Goal: Task Accomplishment & Management: Manage account settings

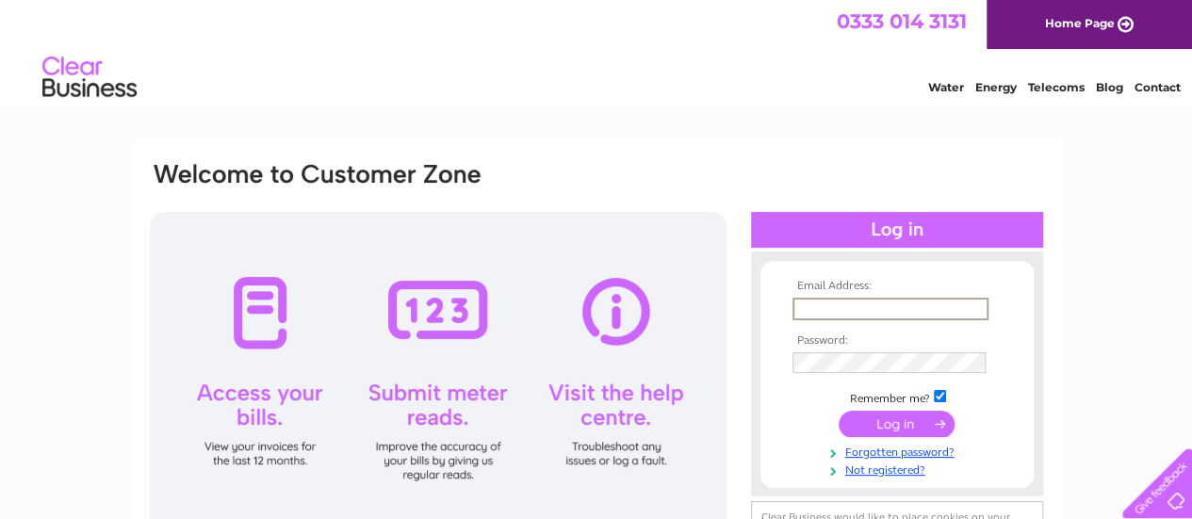
click at [824, 299] on input "text" at bounding box center [890, 309] width 196 height 23
type input "[EMAIL_ADDRESS][DOMAIN_NAME]"
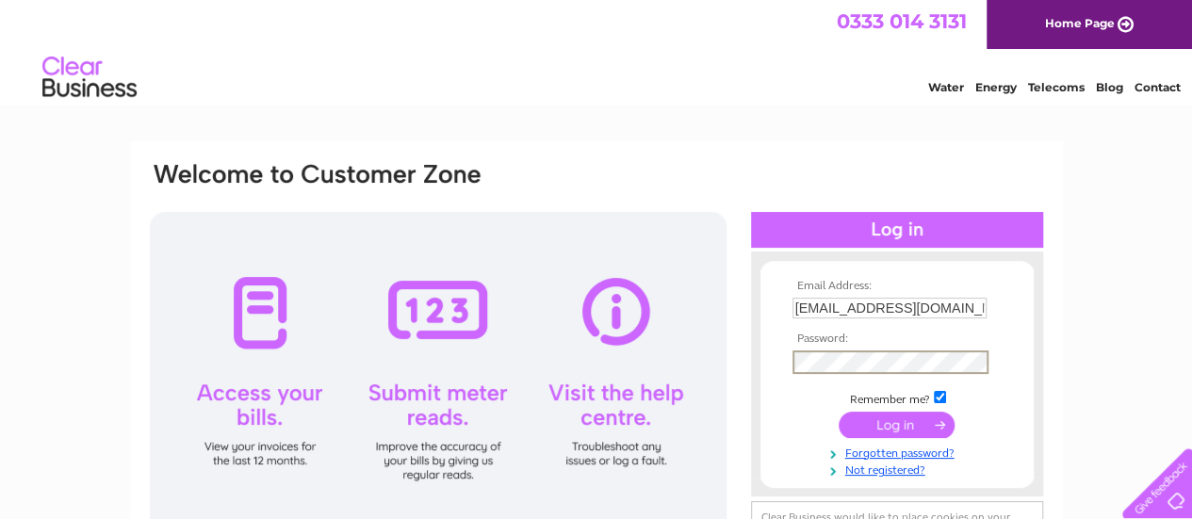
click at [839, 412] on input "submit" at bounding box center [897, 425] width 116 height 26
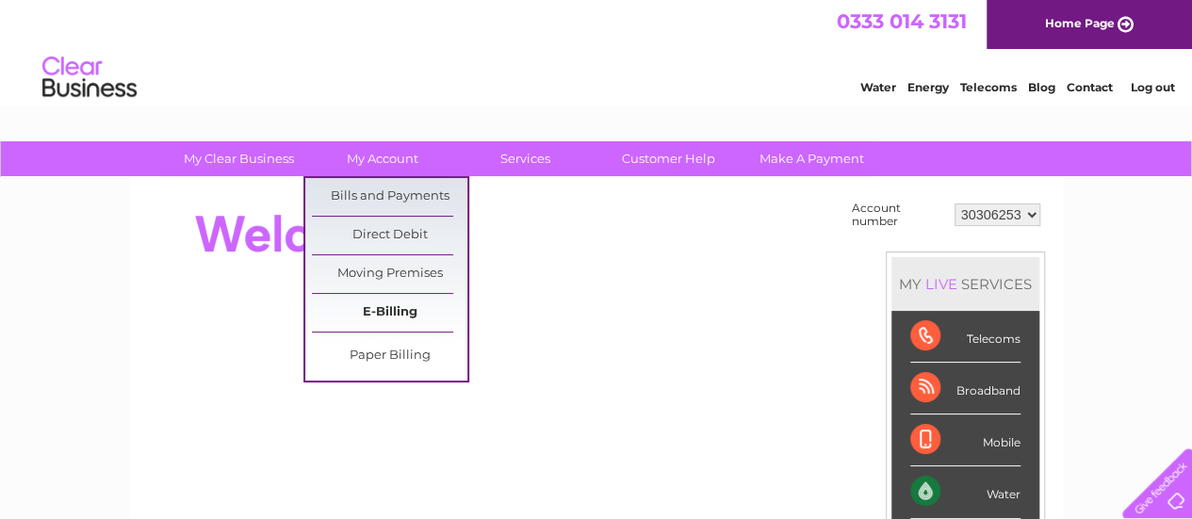
click at [379, 302] on link "E-Billing" at bounding box center [389, 313] width 155 height 38
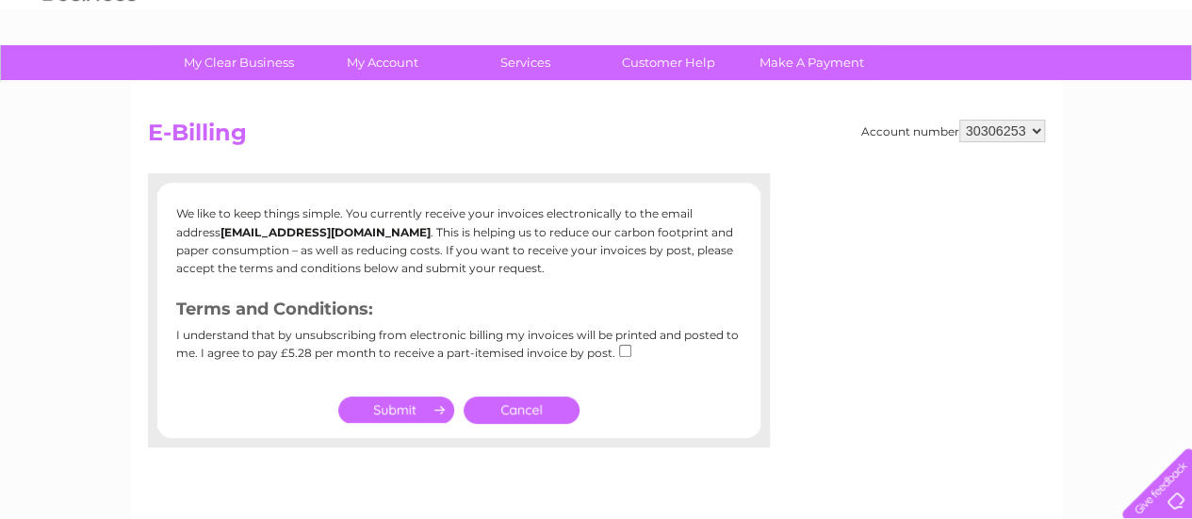
scroll to position [94, 0]
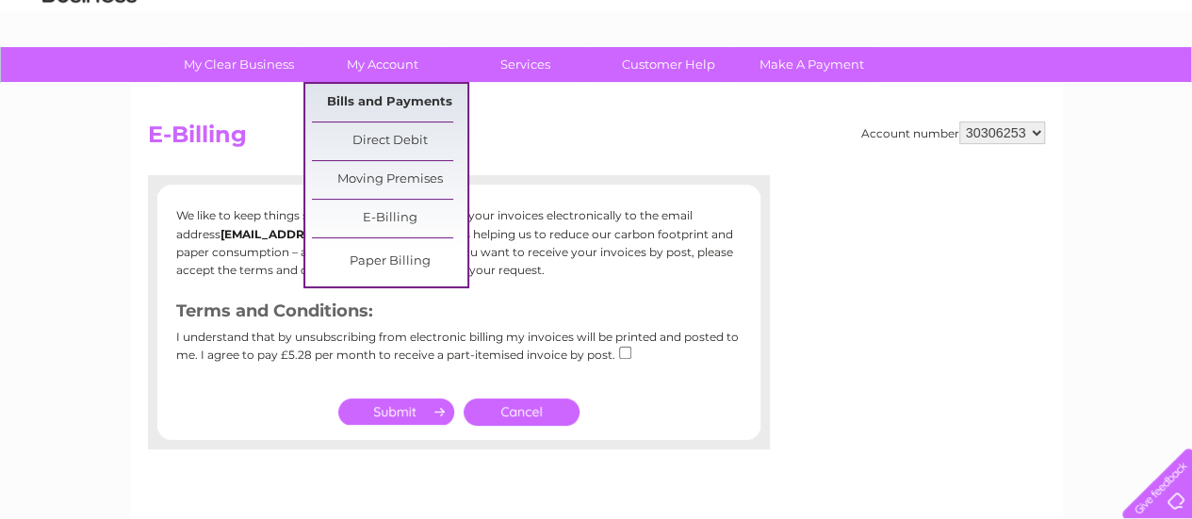
click at [367, 97] on link "Bills and Payments" at bounding box center [389, 103] width 155 height 38
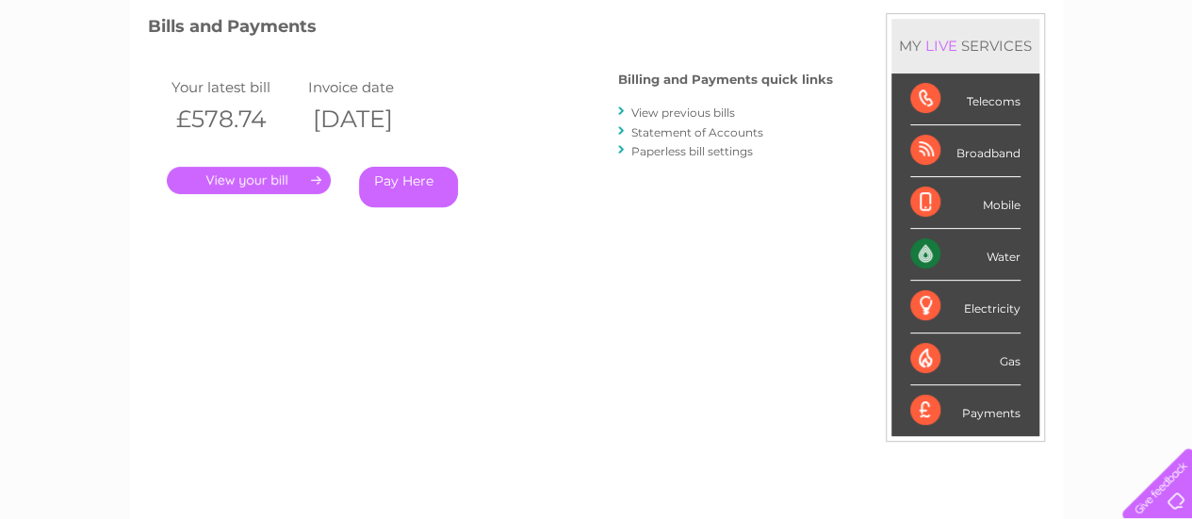
scroll to position [319, 0]
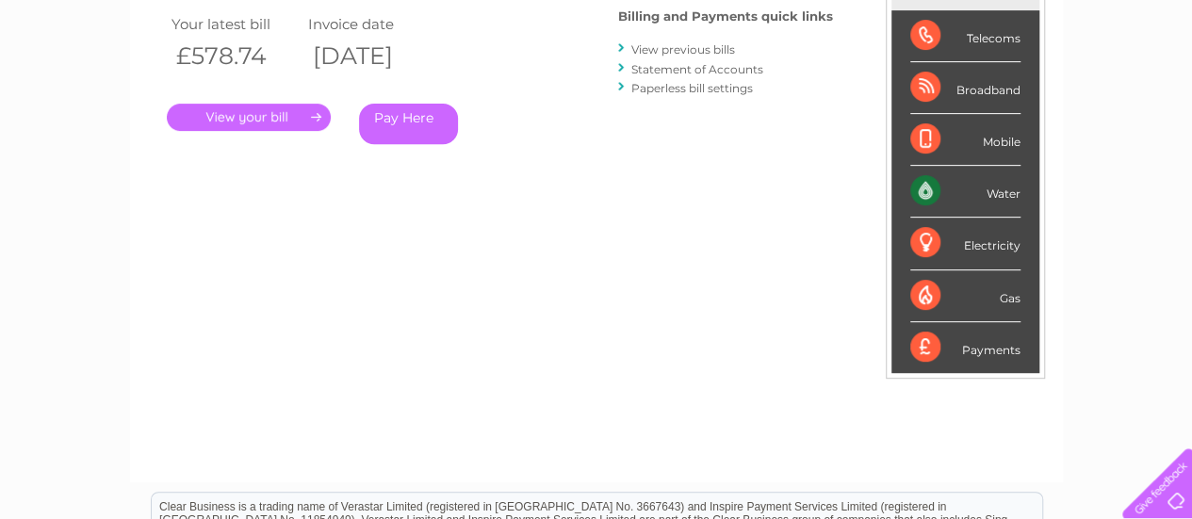
click at [297, 125] on link "." at bounding box center [249, 117] width 164 height 27
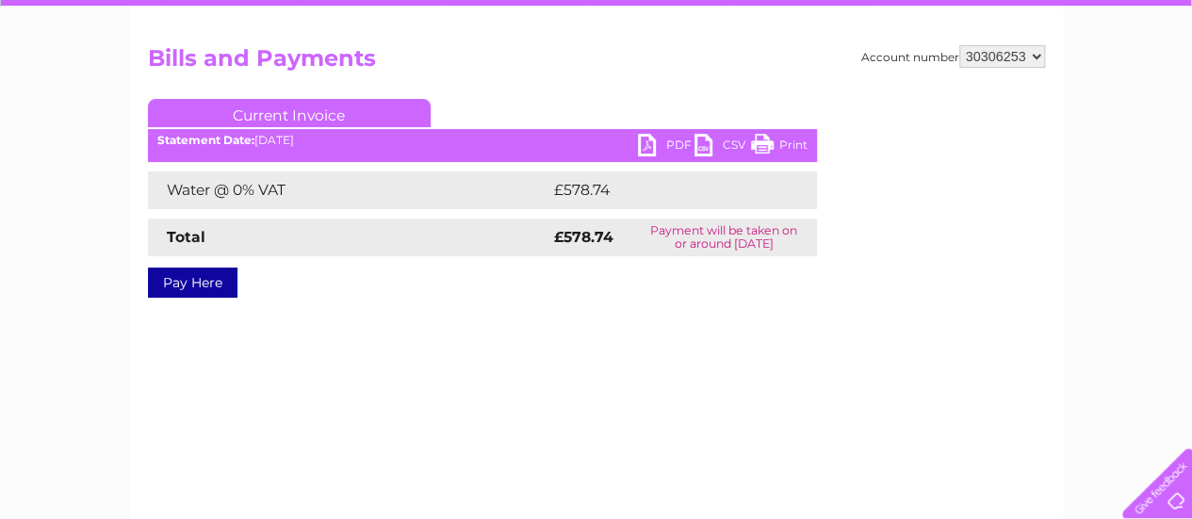
scroll to position [170, 0]
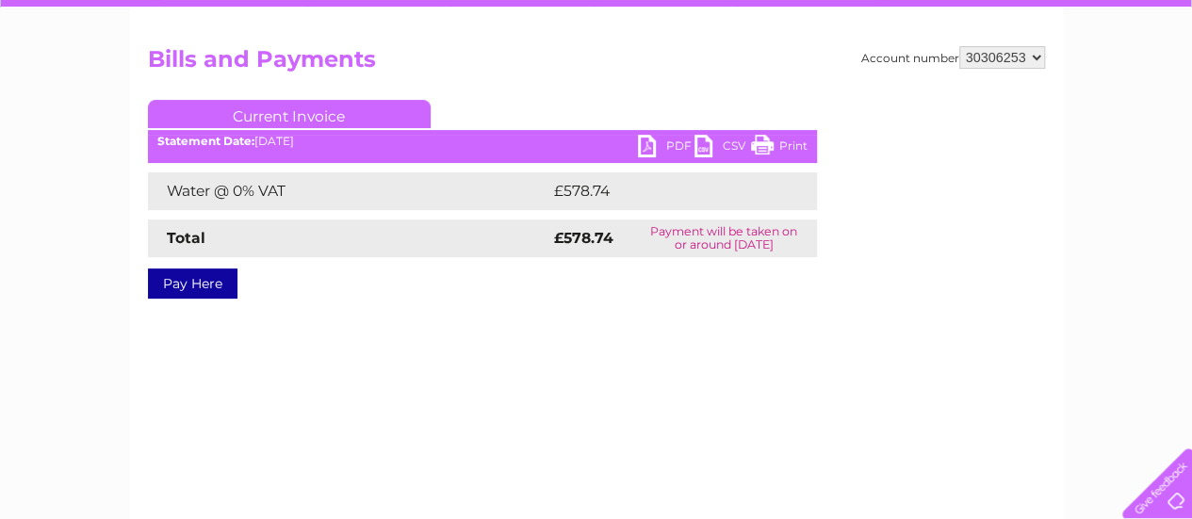
click at [674, 145] on link "PDF" at bounding box center [666, 148] width 57 height 27
